Goal: Task Accomplishment & Management: Use online tool/utility

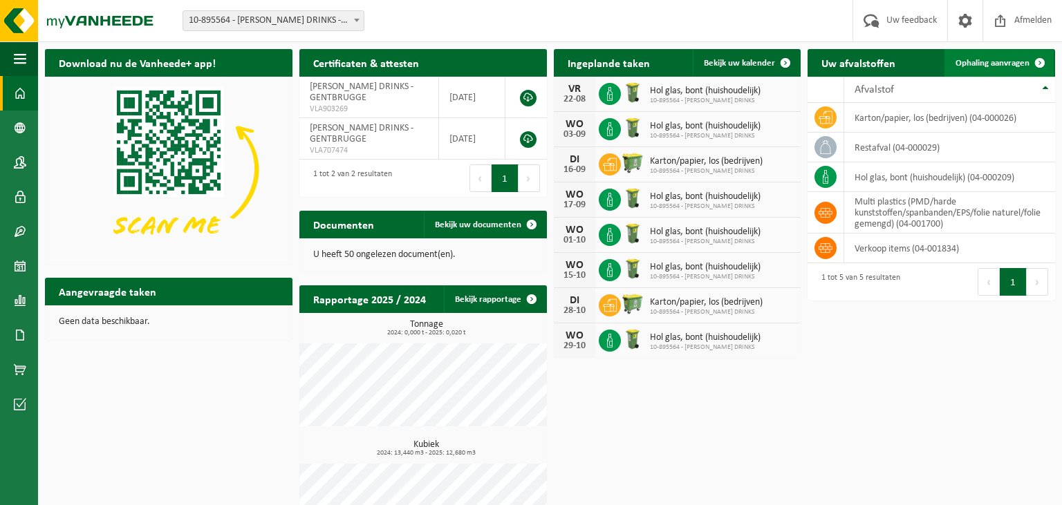
click at [1009, 64] on span "Ophaling aanvragen" at bounding box center [992, 63] width 74 height 9
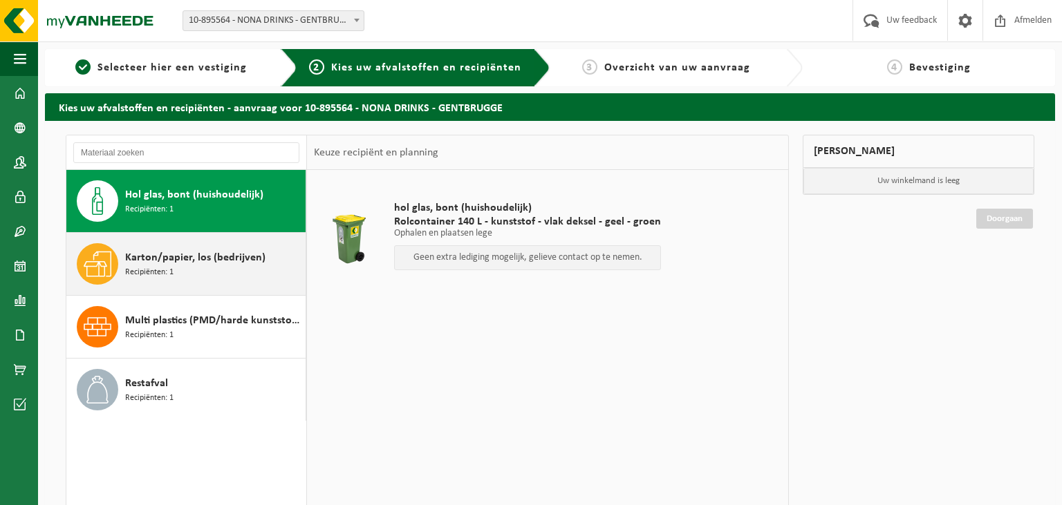
click at [181, 270] on div "Karton/papier, los (bedrijven) Recipiënten: 1" at bounding box center [213, 263] width 177 height 41
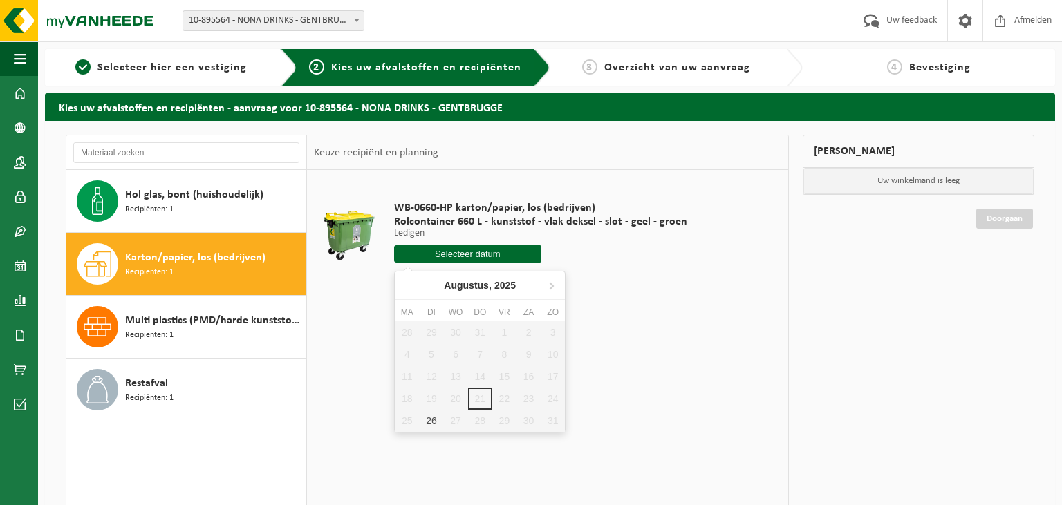
click at [460, 256] on input "text" at bounding box center [467, 253] width 147 height 17
click at [436, 422] on div "26" at bounding box center [431, 421] width 24 height 22
type input "Van 2025-08-26"
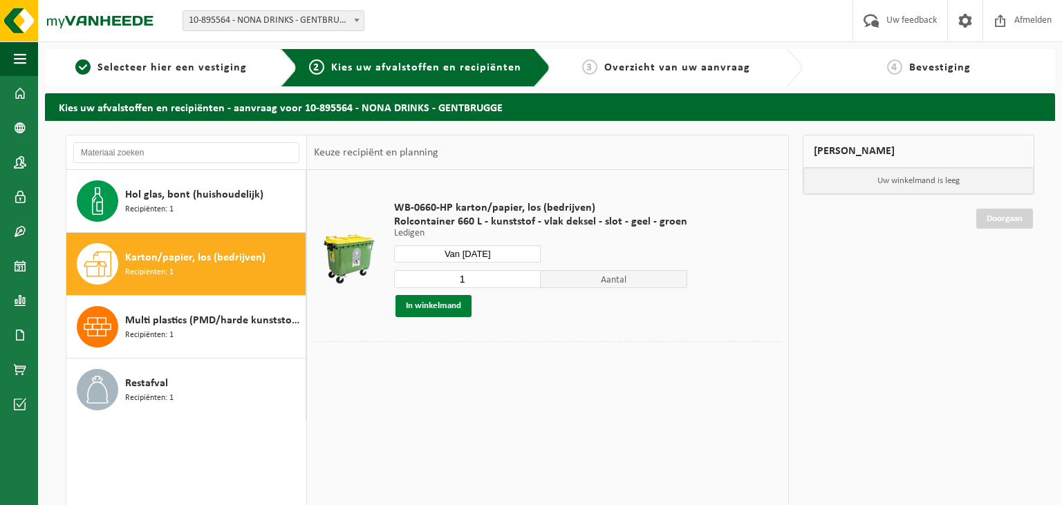
click at [444, 305] on button "In winkelmand" at bounding box center [433, 306] width 76 height 22
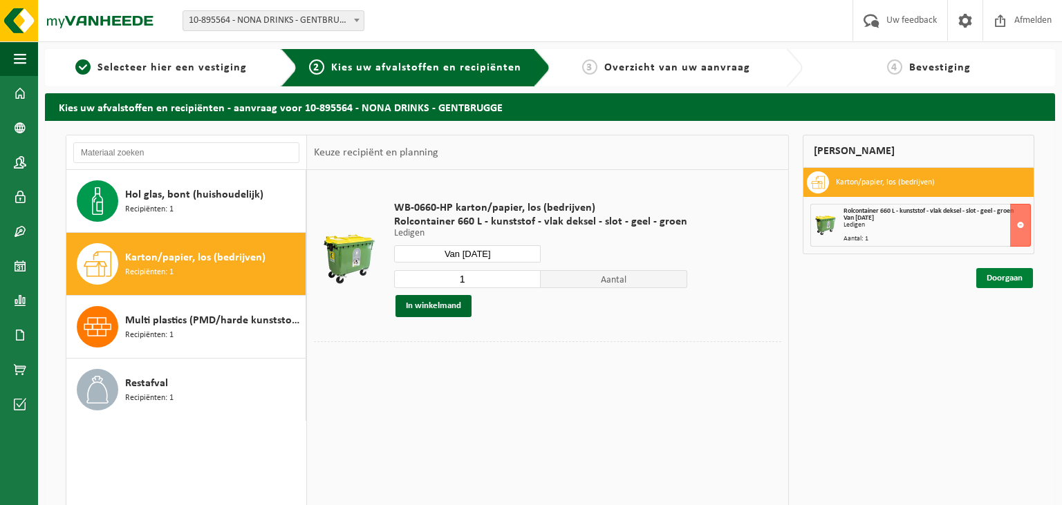
click at [1008, 279] on link "Doorgaan" at bounding box center [1004, 278] width 57 height 20
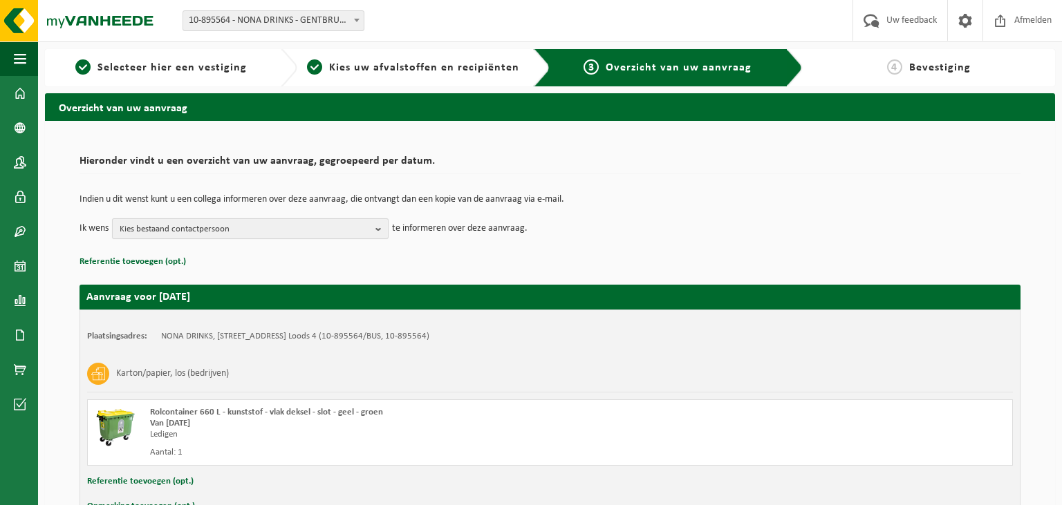
click at [380, 227] on b "button" at bounding box center [381, 228] width 12 height 19
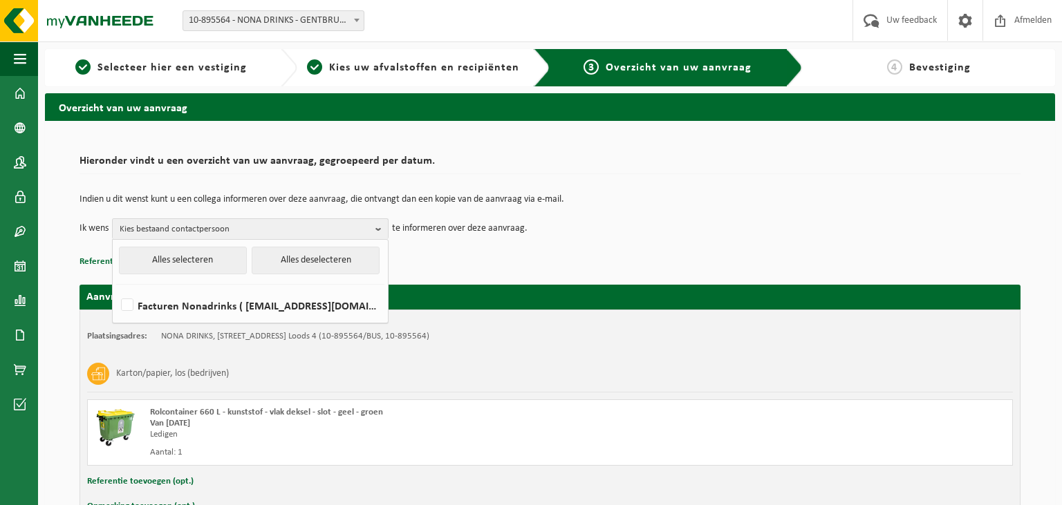
click at [698, 243] on div "Indien u dit wenst kunt u een collega informeren over deze aanvraag, die ontvan…" at bounding box center [549, 217] width 941 height 72
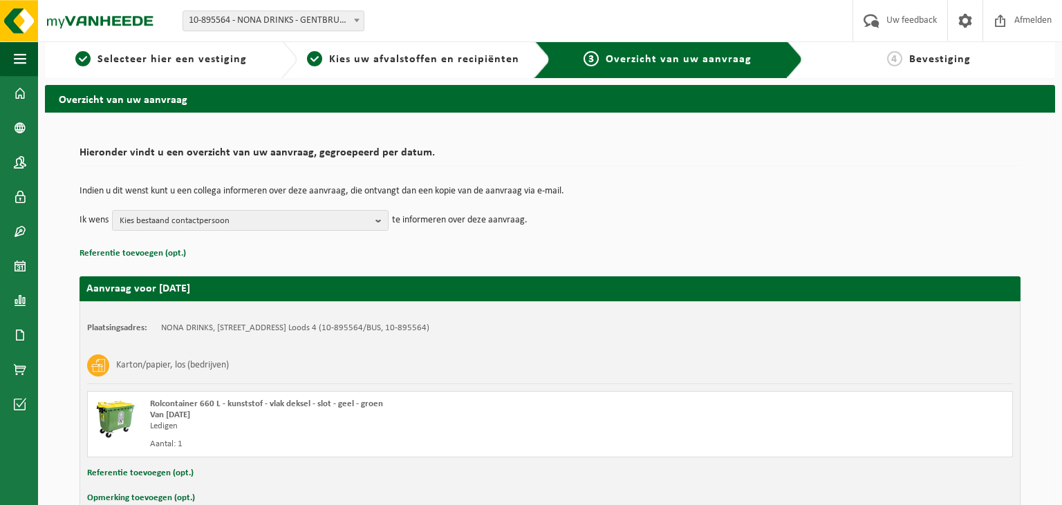
scroll to position [79, 0]
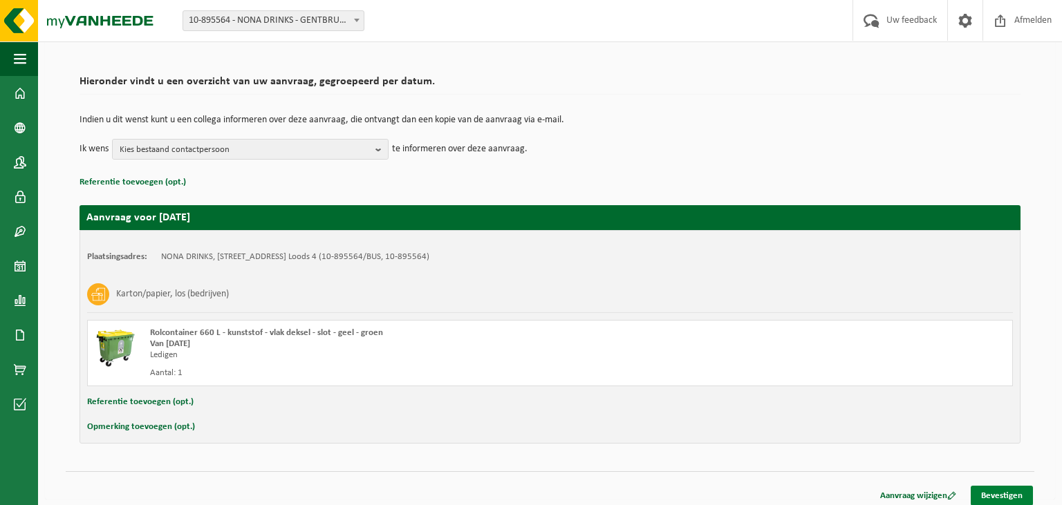
click at [1000, 494] on link "Bevestigen" at bounding box center [1002, 496] width 62 height 20
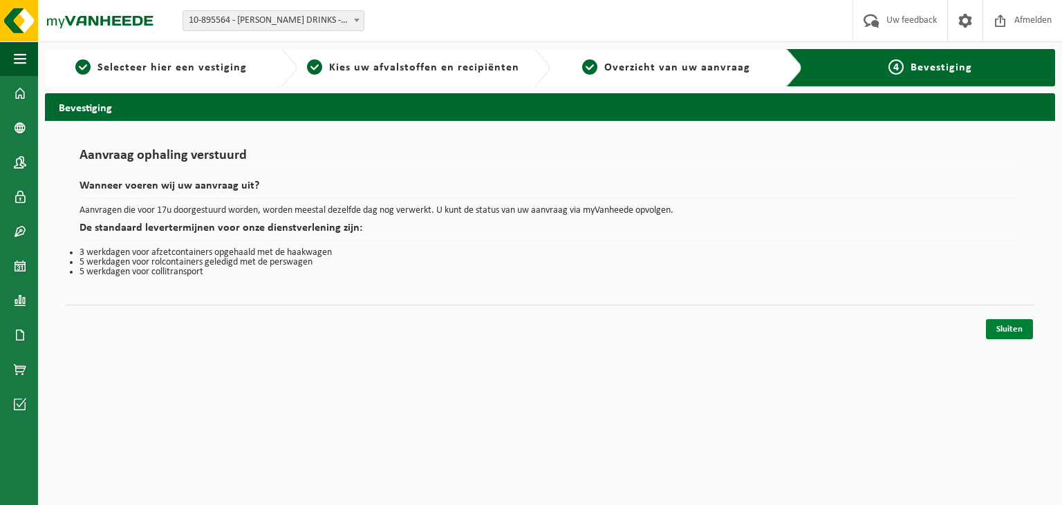
click at [1000, 339] on link "Sluiten" at bounding box center [1009, 329] width 47 height 20
